Goal: Information Seeking & Learning: Check status

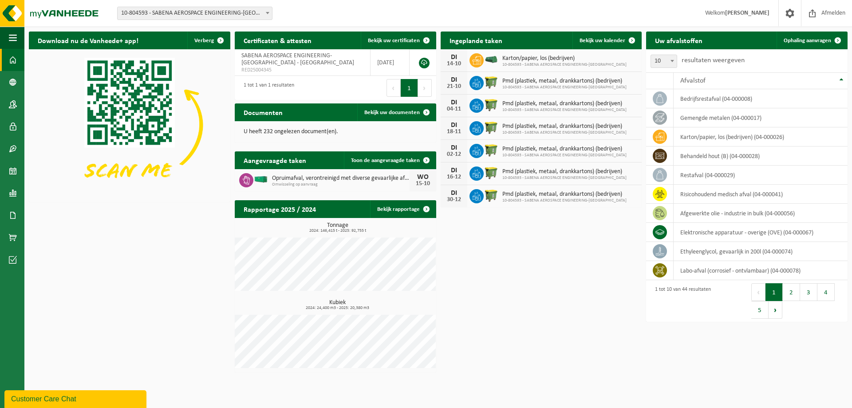
click at [222, 15] on span "10-804593 - SABENA AEROSPACE ENGINEERING-[GEOGRAPHIC_DATA] - [GEOGRAPHIC_DATA]" at bounding box center [195, 13] width 154 height 12
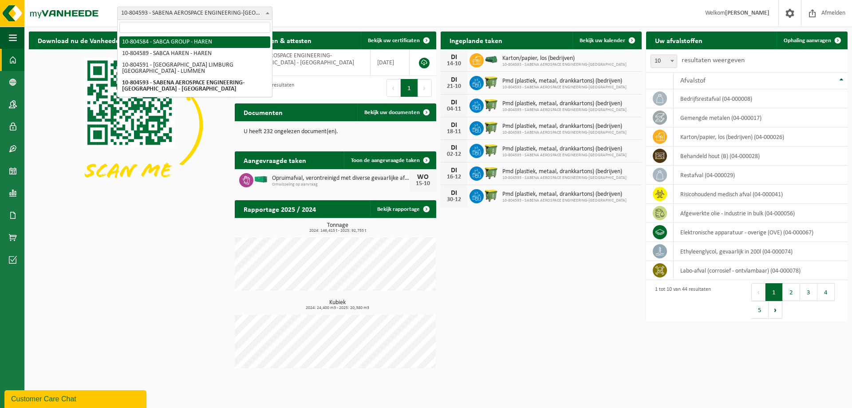
select select "34496"
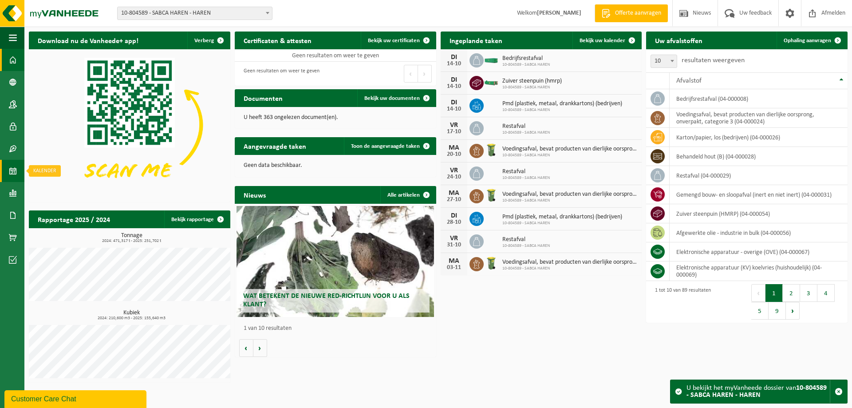
click at [12, 169] on span at bounding box center [13, 171] width 8 height 22
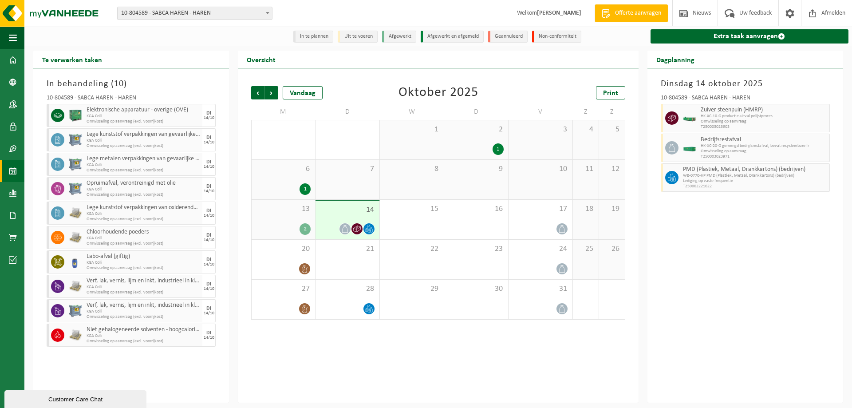
click at [269, 13] on b at bounding box center [268, 13] width 4 height 2
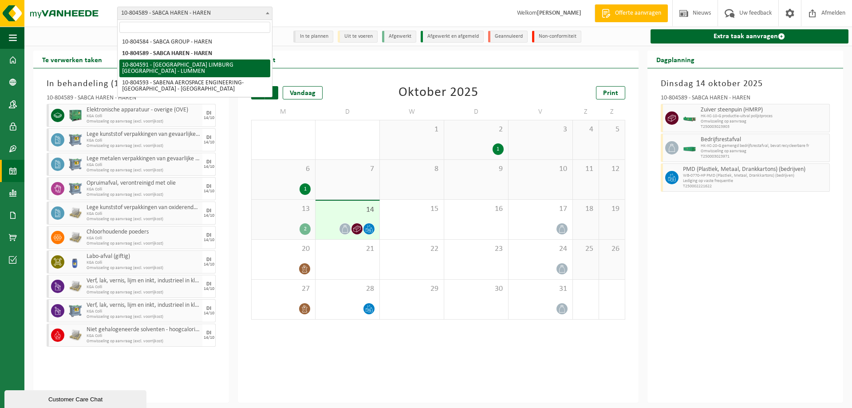
select select "34497"
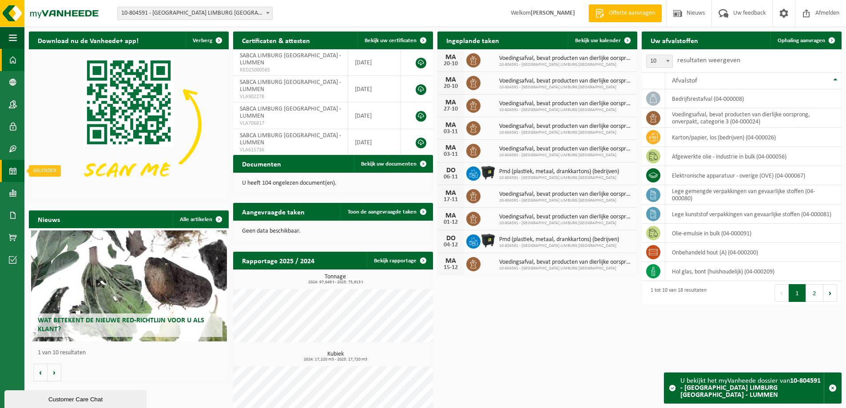
click at [7, 176] on link "Kalender" at bounding box center [12, 171] width 24 height 22
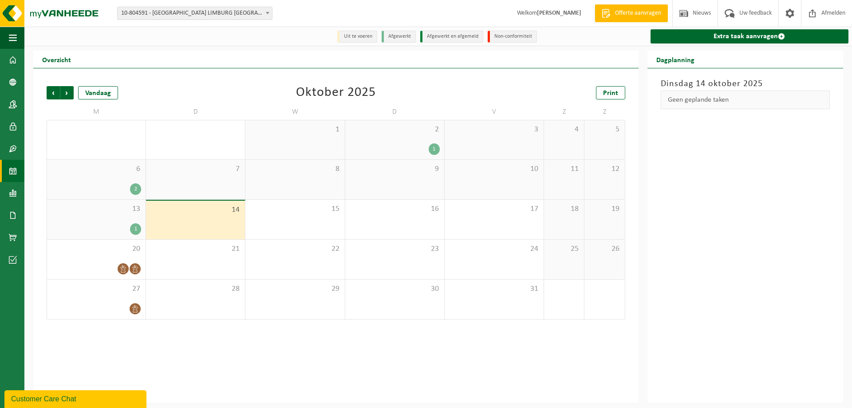
click at [128, 218] on div "13 1" at bounding box center [96, 220] width 99 height 40
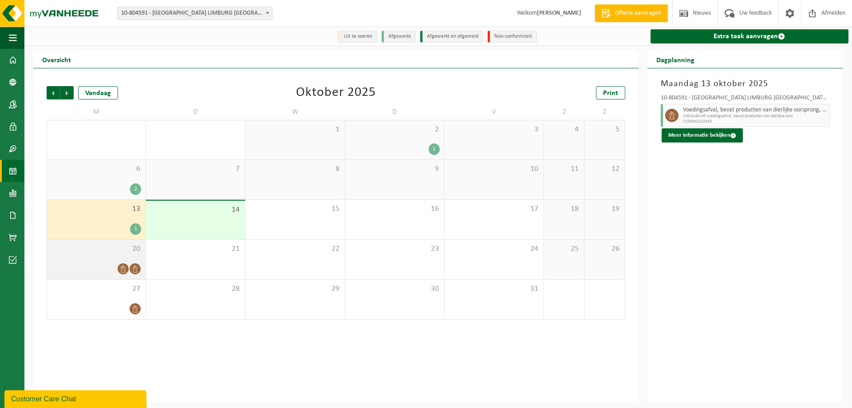
click at [105, 260] on div "20" at bounding box center [96, 260] width 99 height 40
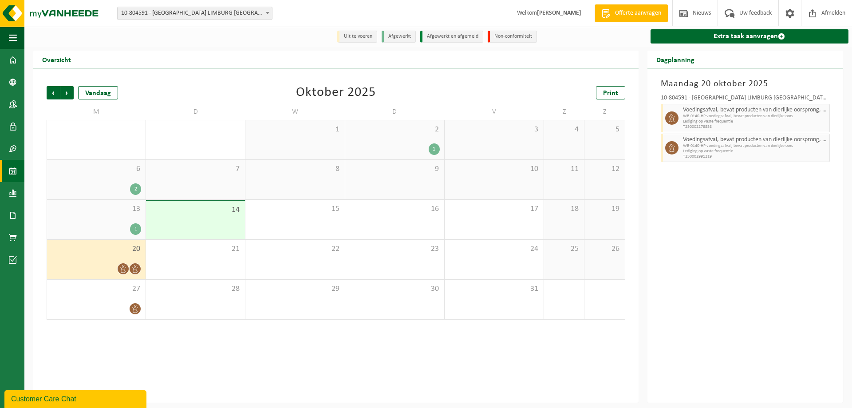
click at [112, 190] on div "2" at bounding box center [96, 189] width 90 height 12
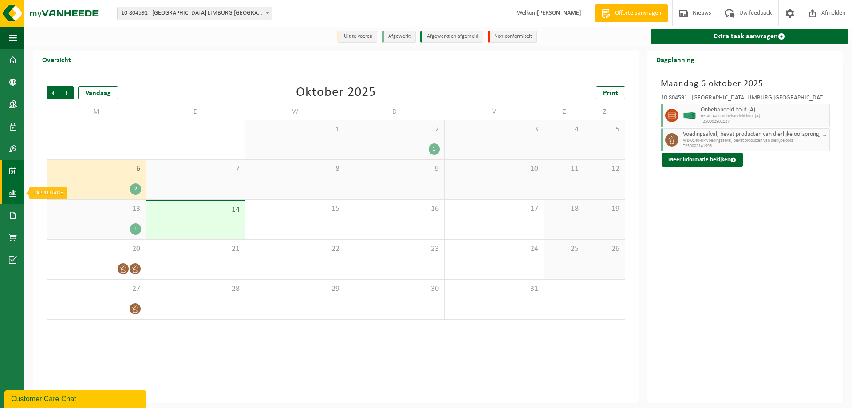
click at [13, 195] on span at bounding box center [13, 193] width 8 height 22
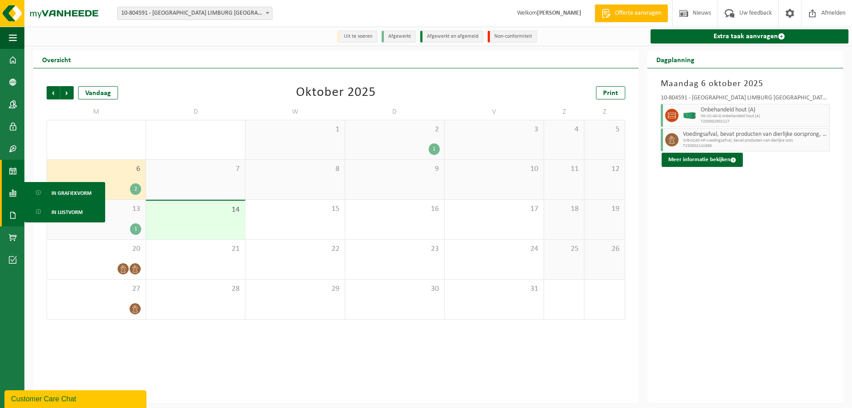
click at [8, 216] on link "Documenten" at bounding box center [12, 215] width 24 height 22
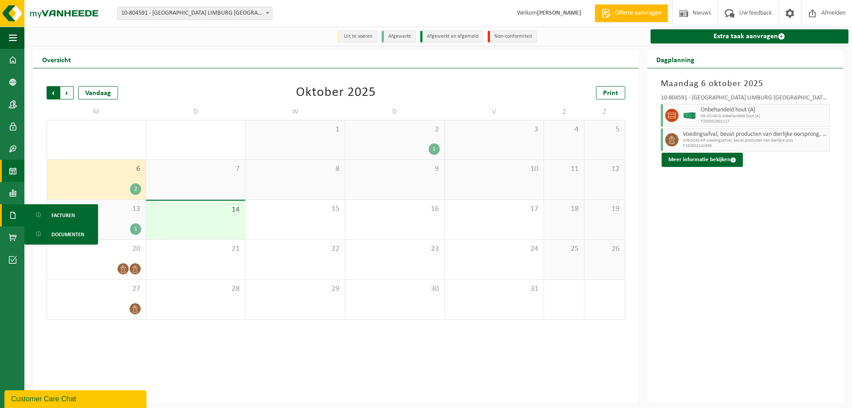
click at [69, 94] on span "Volgende" at bounding box center [66, 92] width 13 height 13
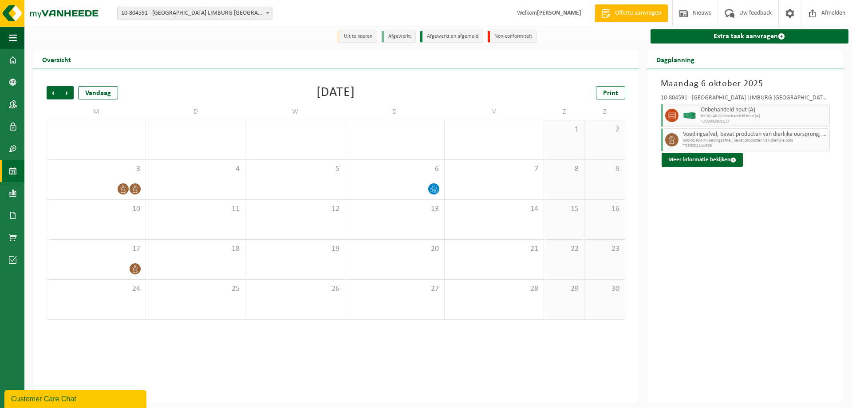
click at [69, 94] on span "Volgende" at bounding box center [66, 92] width 13 height 13
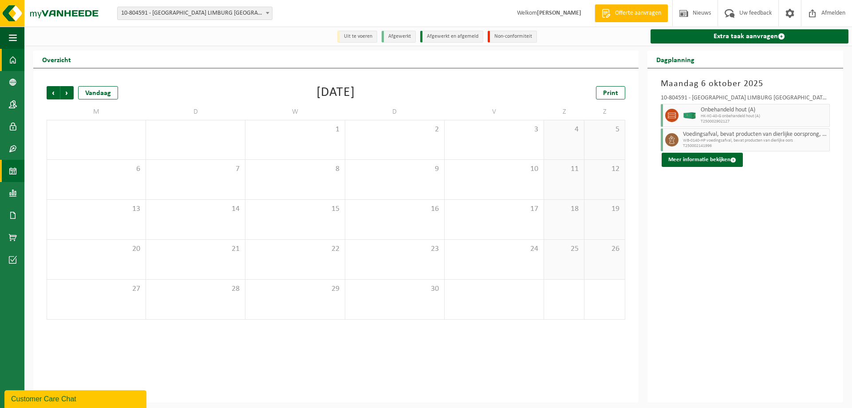
click at [8, 64] on link "Dashboard" at bounding box center [12, 60] width 24 height 22
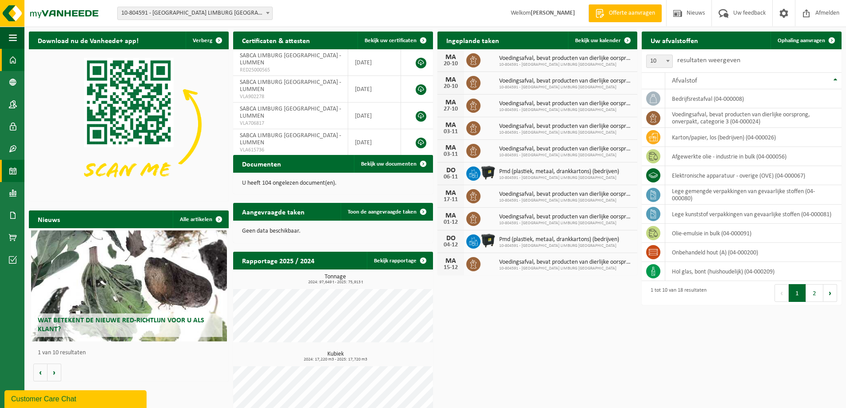
click at [6, 166] on link "Kalender" at bounding box center [12, 171] width 24 height 22
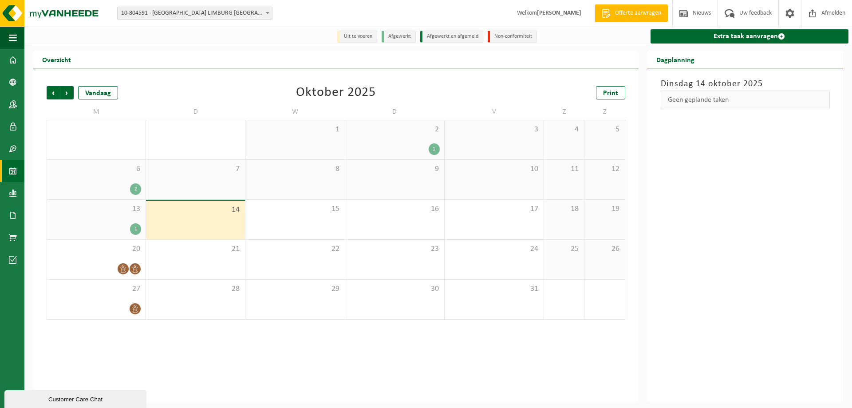
click at [183, 14] on span "10-804591 - [GEOGRAPHIC_DATA] LIMBURG [GEOGRAPHIC_DATA] - LUMMEN" at bounding box center [195, 13] width 154 height 12
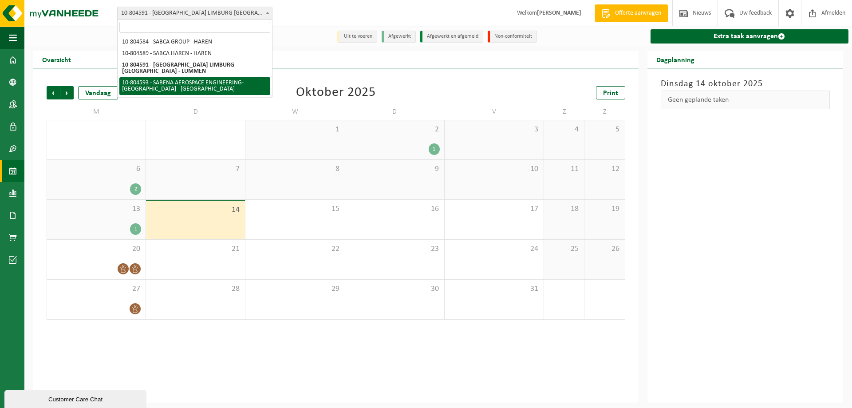
select select "34498"
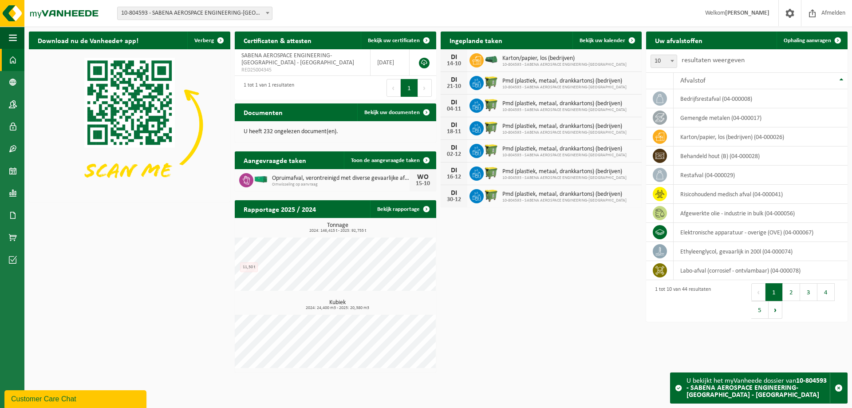
click at [190, 297] on div "Download nu de Vanheede+ app! Verberg Certificaten & attesten Bekijk uw certifi…" at bounding box center [438, 202] width 823 height 350
